Goal: Register for event/course

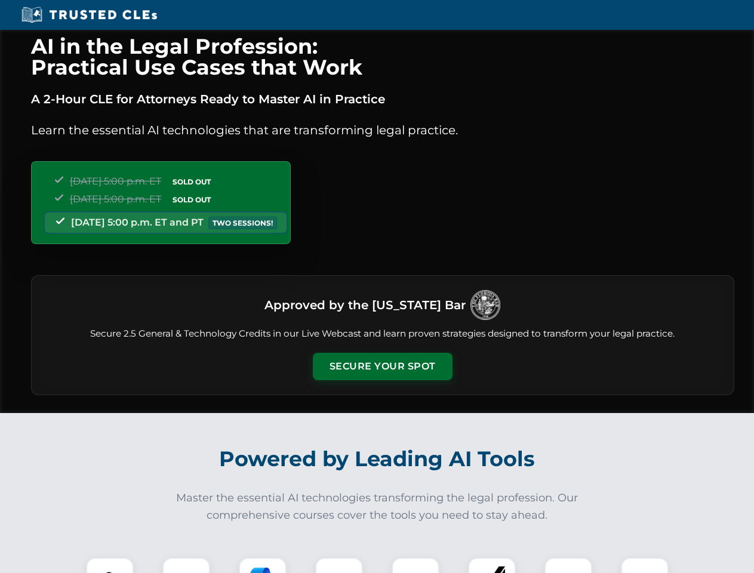
click at [382, 366] on button "Secure Your Spot" at bounding box center [383, 366] width 140 height 27
click at [110, 565] on img at bounding box center [109, 581] width 35 height 35
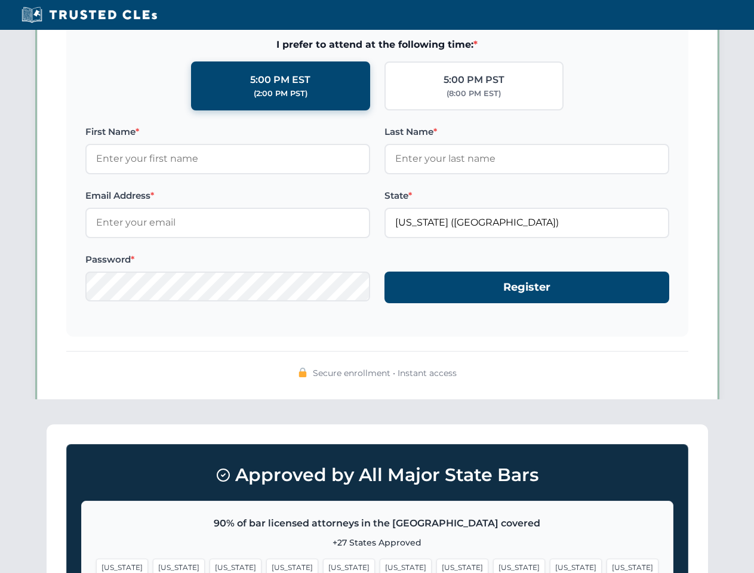
click at [550, 565] on span "[US_STATE]" at bounding box center [576, 566] width 52 height 17
